Goal: Information Seeking & Learning: Find specific fact

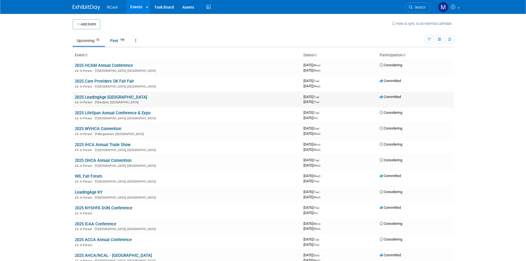
click at [106, 95] on link "2025 LeadingAge [GEOGRAPHIC_DATA]" at bounding box center [111, 97] width 72 height 5
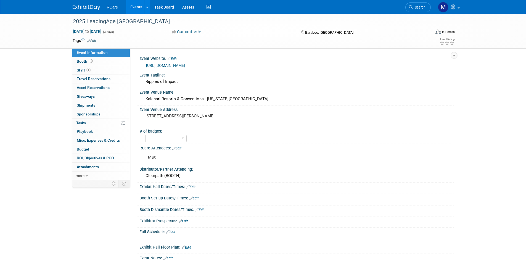
click at [185, 64] on link "https://web.cvent.com/event/4b65d093-aa87-4f99-8c94-2e60b7d1da17/summary" at bounding box center [165, 65] width 39 height 4
drag, startPoint x: 291, startPoint y: 65, endPoint x: 194, endPoint y: 56, distance: 97.3
click at [194, 56] on div "Event Website: Edit https://web.cvent.com/event/4b65d093-aa87-4f99-8c94-2e60b7d…" at bounding box center [295, 62] width 316 height 17
copy div "Edit https://web.cvent.com/event/4b65d093-aa87-4f99-8c94-2e60b7d1da17/summary"
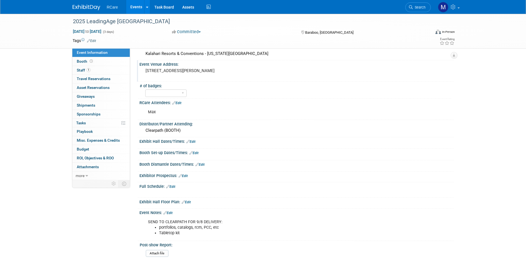
scroll to position [55, 0]
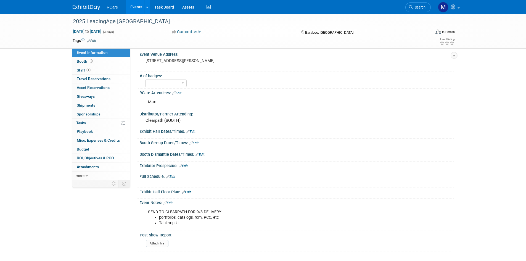
click at [115, 193] on div "Event Information Event Info Booth Booth 1 Staff 1 Staff 0 Travel Reservations …" at bounding box center [262, 105] width 389 height 293
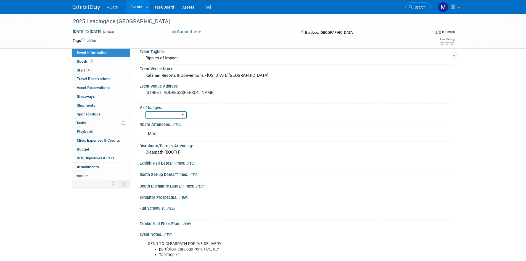
scroll to position [23, 0]
click at [79, 60] on span "Booth" at bounding box center [85, 61] width 17 height 4
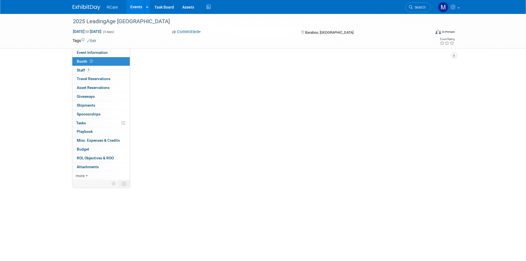
scroll to position [0, 0]
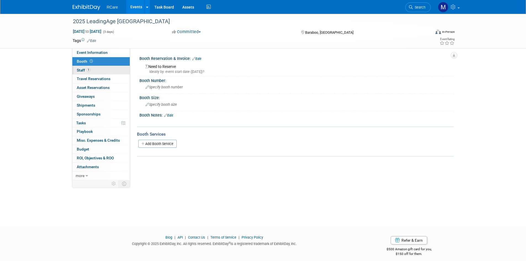
click at [78, 69] on span "Staff 1" at bounding box center [84, 70] width 14 height 4
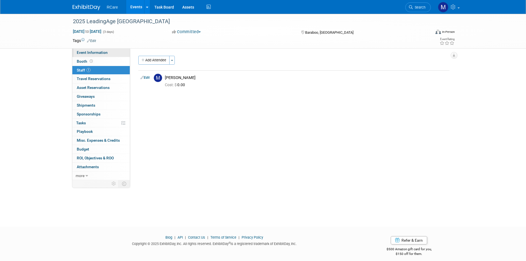
click at [90, 50] on span "Event Information" at bounding box center [92, 52] width 31 height 4
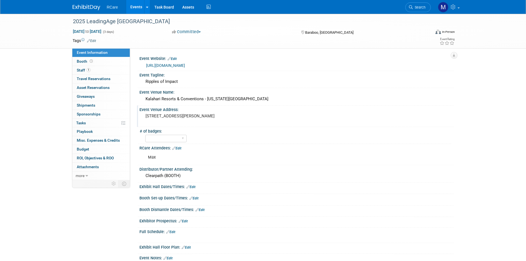
drag, startPoint x: 185, startPoint y: 119, endPoint x: 141, endPoint y: 117, distance: 44.5
click at [141, 117] on div "1305 Kalahari Dr Baraboo, WI 53913" at bounding box center [204, 118] width 131 height 13
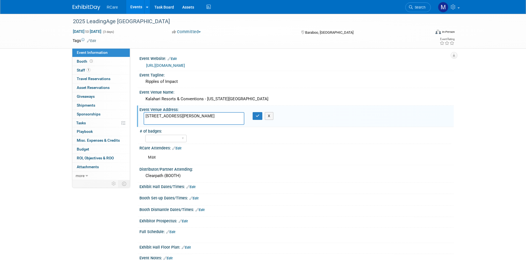
drag, startPoint x: 185, startPoint y: 118, endPoint x: 145, endPoint y: 115, distance: 39.8
click at [145, 115] on textarea "1305 Kalahari Dr Baraboo, WI 53913" at bounding box center [193, 118] width 101 height 13
drag, startPoint x: 188, startPoint y: 118, endPoint x: 145, endPoint y: 112, distance: 42.9
click at [145, 112] on textarea "1305 Kalahari Dr Baraboo, WI 53913" at bounding box center [193, 118] width 101 height 13
